Goal: Task Accomplishment & Management: Use online tool/utility

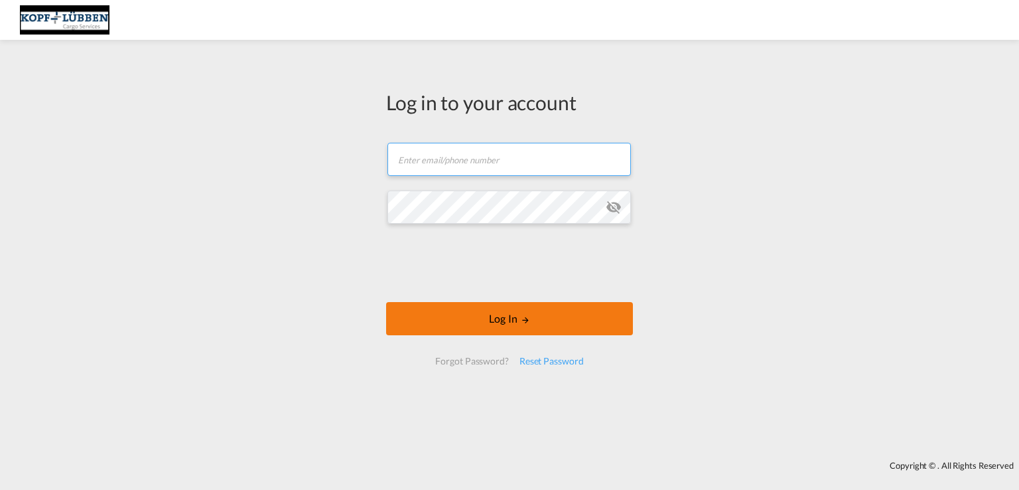
type input "[EMAIL_ADDRESS][PERSON_NAME][DOMAIN_NAME]"
click at [488, 322] on button "Log In" at bounding box center [509, 318] width 247 height 33
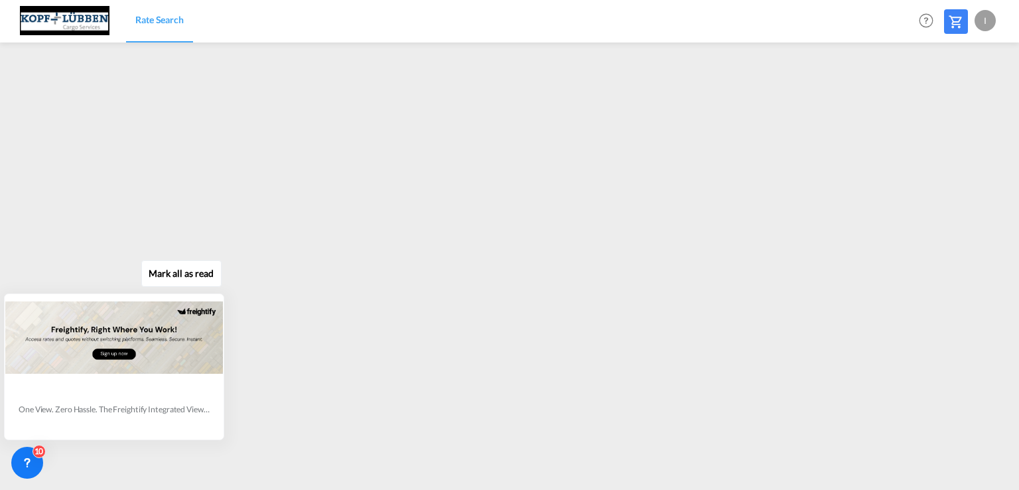
click at [68, 277] on div "[PERSON_NAME] all as read One View. Zero Hassle. The Freightify Integrated View…" at bounding box center [117, 348] width 240 height 183
click at [56, 278] on div "[PERSON_NAME] all as read One View. Zero Hassle. The Freightify Integrated View…" at bounding box center [117, 348] width 240 height 183
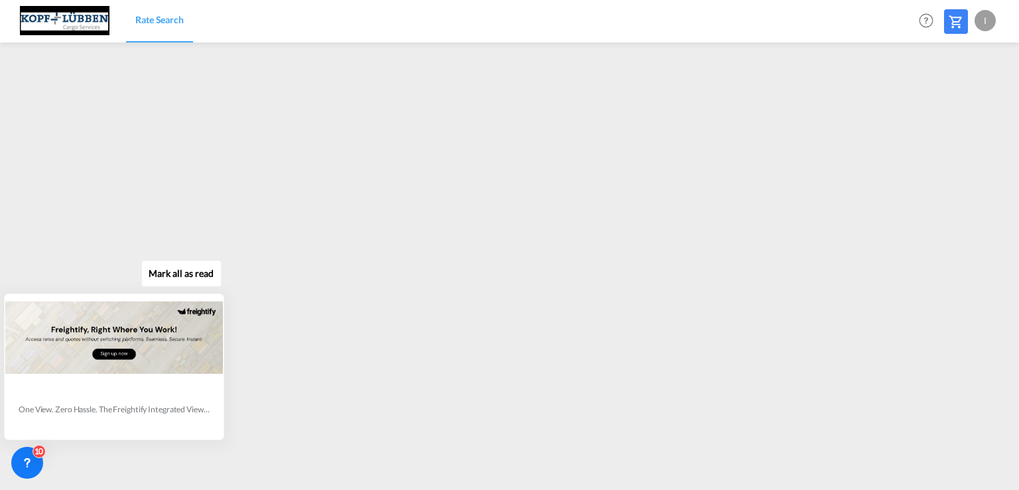
click at [56, 278] on div "[PERSON_NAME] all as read One View. Zero Hassle. The Freightify Integrated View…" at bounding box center [117, 348] width 240 height 183
